Goal: Communication & Community: Participate in discussion

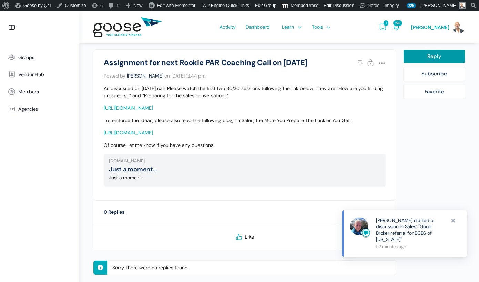
scroll to position [186, 0]
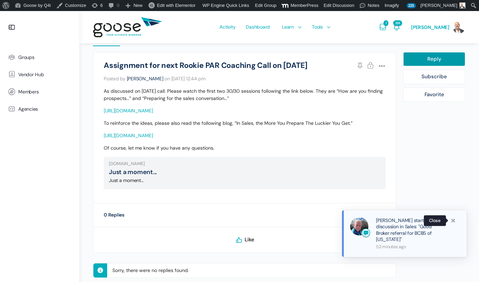
click at [453, 221] on span at bounding box center [453, 220] width 7 height 7
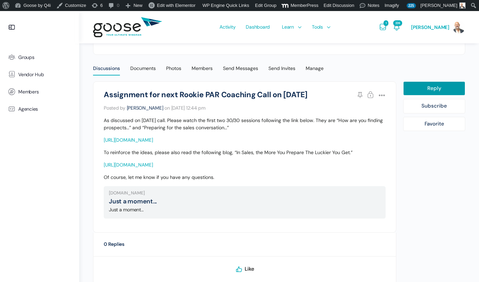
scroll to position [153, 0]
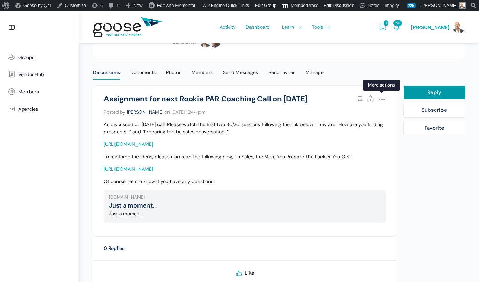
click at [384, 98] on icon at bounding box center [381, 99] width 10 height 10
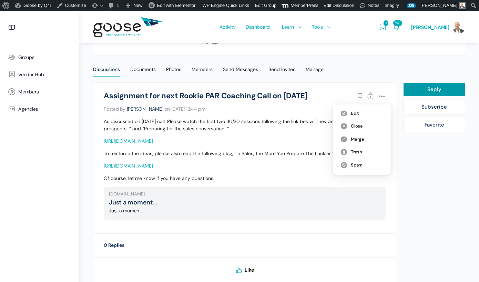
scroll to position [156, 0]
drag, startPoint x: 360, startPoint y: 249, endPoint x: 317, endPoint y: 229, distance: 47.6
click at [360, 249] on li "0 Replies" at bounding box center [244, 244] width 303 height 23
click at [111, 68] on div "Discussions" at bounding box center [106, 71] width 27 height 10
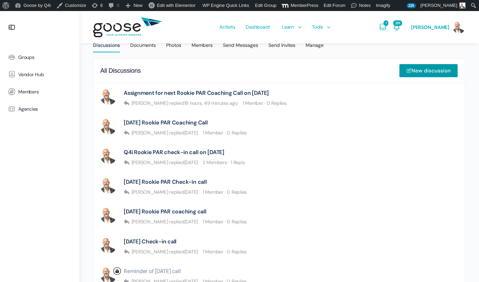
scroll to position [179, 0]
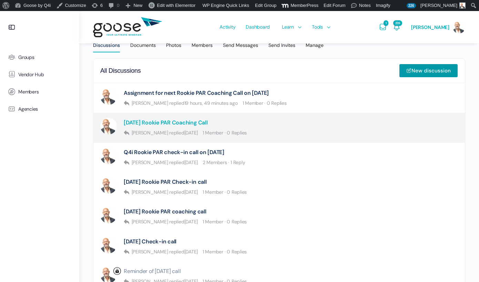
click at [174, 122] on link "[DATE] Rookie PAR Coaching Call" at bounding box center [166, 122] width 84 height 7
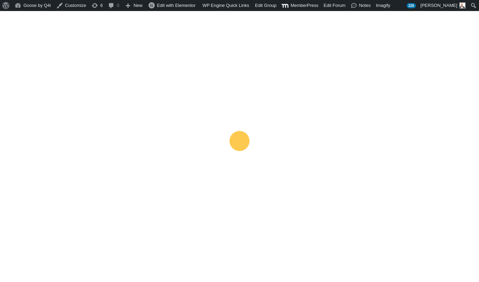
scroll to position [180, 0]
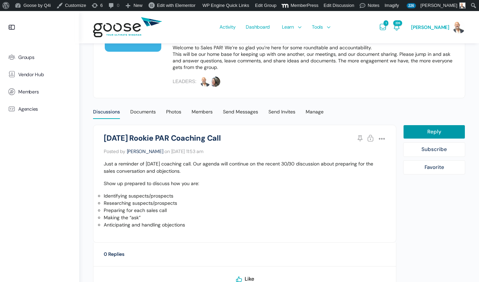
scroll to position [114, 0]
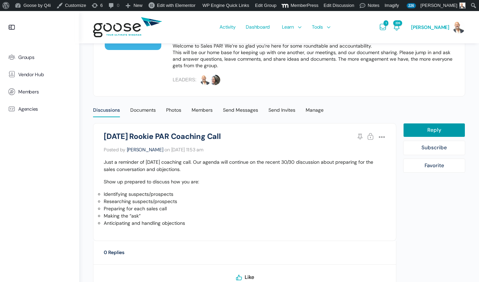
click at [192, 219] on li "Anticipating and handling objections" at bounding box center [245, 222] width 282 height 7
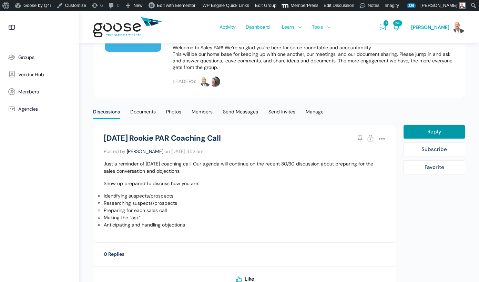
click at [188, 223] on li "Anticipating and handling objections" at bounding box center [245, 224] width 282 height 7
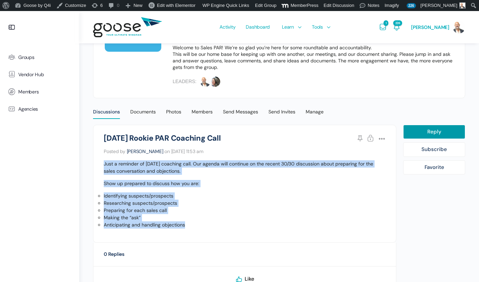
drag, startPoint x: 187, startPoint y: 223, endPoint x: 100, endPoint y: 159, distance: 108.2
click at [100, 159] on li "Sales PAR | Rookie September 3rd Rookie PAR Coaching Call Stick Close Options E…" at bounding box center [244, 184] width 303 height 118
copy div "Just a reminder of tomorrow’s coaching call. Our agenda will continue on the re…"
click at [21, 58] on span "Groups" at bounding box center [26, 57] width 16 height 6
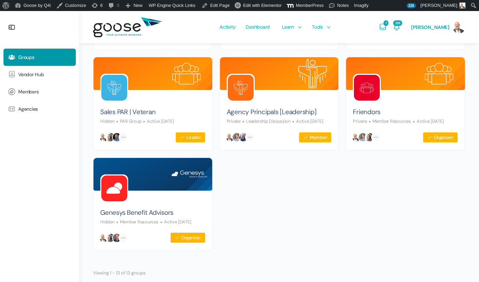
scroll to position [359, 0]
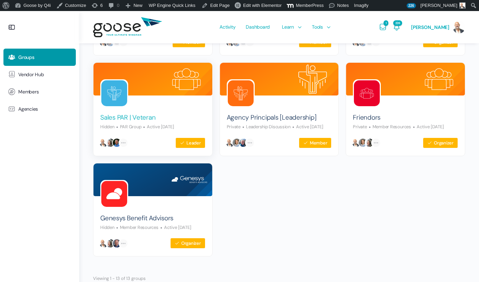
click at [125, 117] on link "Sales PAR | Veteran" at bounding box center [127, 117] width 55 height 9
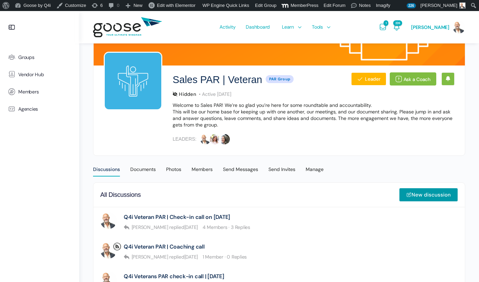
scroll to position [56, 0]
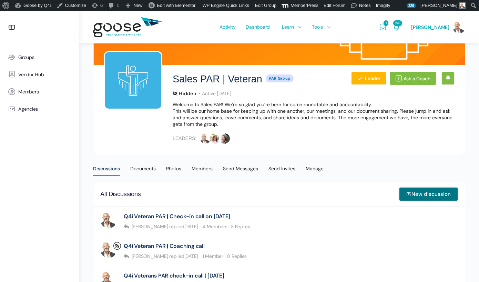
click at [431, 193] on link "New discussion" at bounding box center [428, 194] width 59 height 14
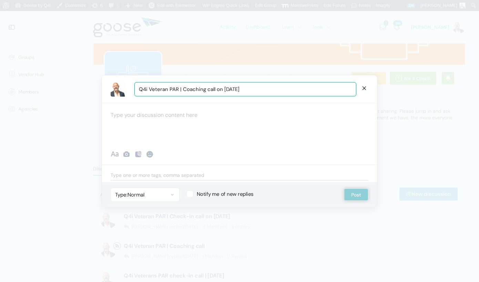
type input "Q4i Veteran PAR | Coaching call on [DATE]"
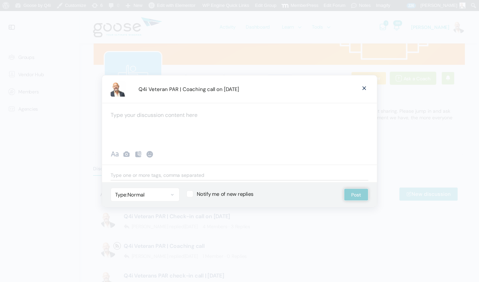
click at [208, 120] on div at bounding box center [239, 123] width 275 height 41
paste div "To enrich screen reader interactions, please activate Accessibility in Grammarl…"
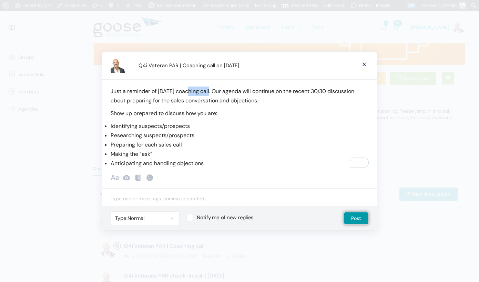
drag, startPoint x: 189, startPoint y: 92, endPoint x: 211, endPoint y: 91, distance: 22.1
click at [213, 92] on p "Just a reminder of tomorrow’s coaching call. Our agenda will continue on the re…" at bounding box center [240, 95] width 258 height 19
click at [264, 92] on p "Just a reminder of tomorrow’s call. Our agenda will continue on the recent 30/3…" at bounding box center [240, 95] width 258 height 19
drag, startPoint x: 156, startPoint y: 101, endPoint x: 160, endPoint y: 102, distance: 4.5
click at [157, 101] on p "Just a reminder of tomorrow’s call. Our agenda will continue with a deeper dive…" at bounding box center [240, 95] width 258 height 19
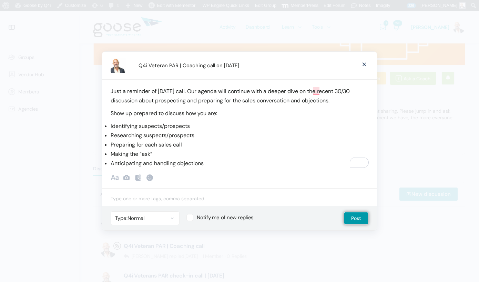
click at [222, 165] on li "Anticipating and handling objections" at bounding box center [240, 162] width 258 height 9
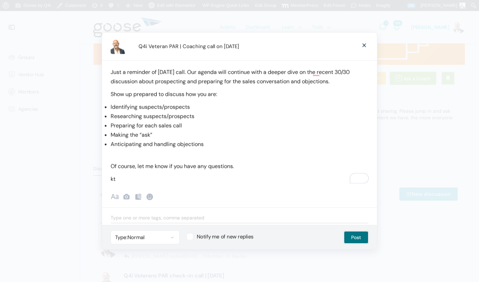
click at [353, 238] on button "Post" at bounding box center [356, 237] width 24 height 12
